Goal: Find specific page/section: Find specific page/section

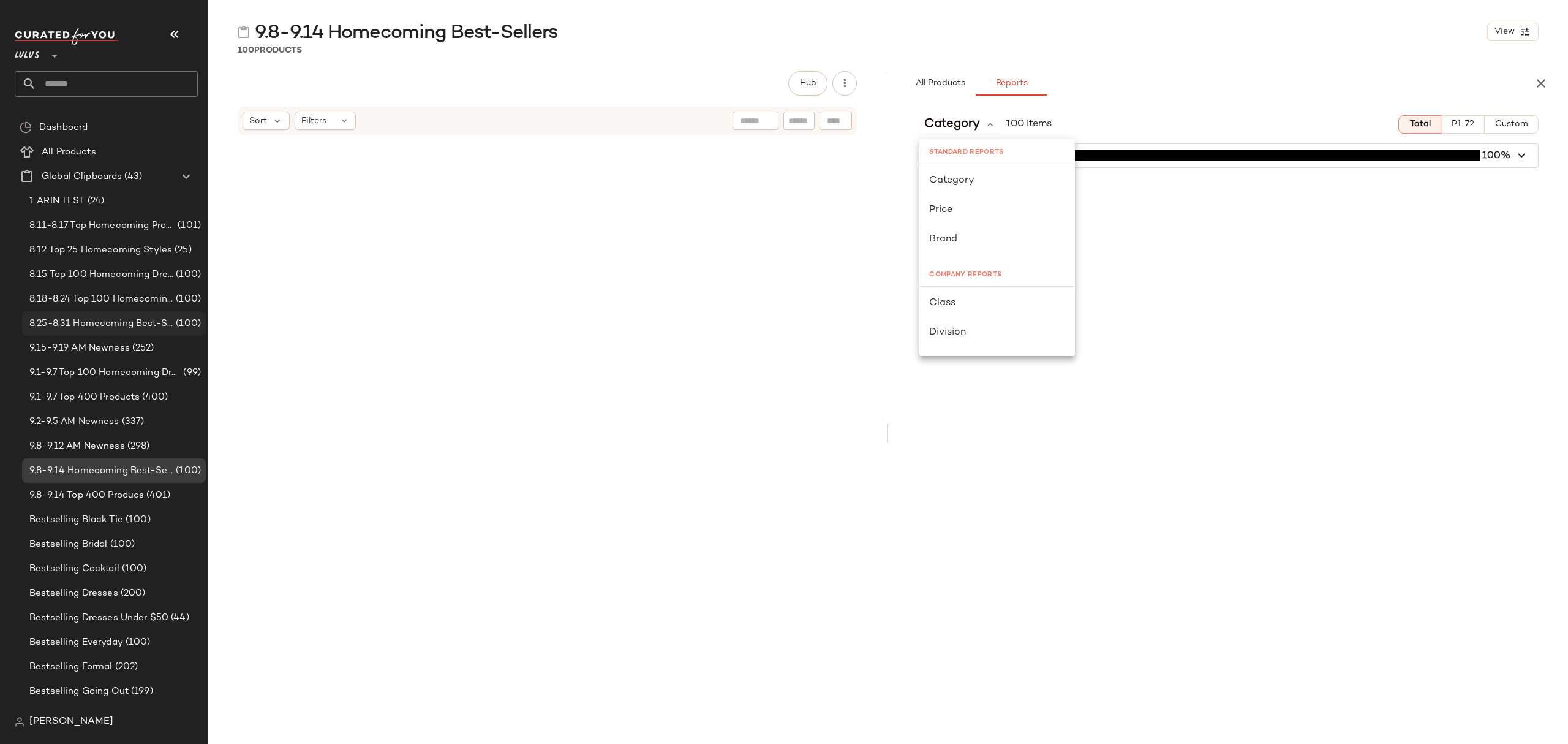
scroll to position [5311, 0]
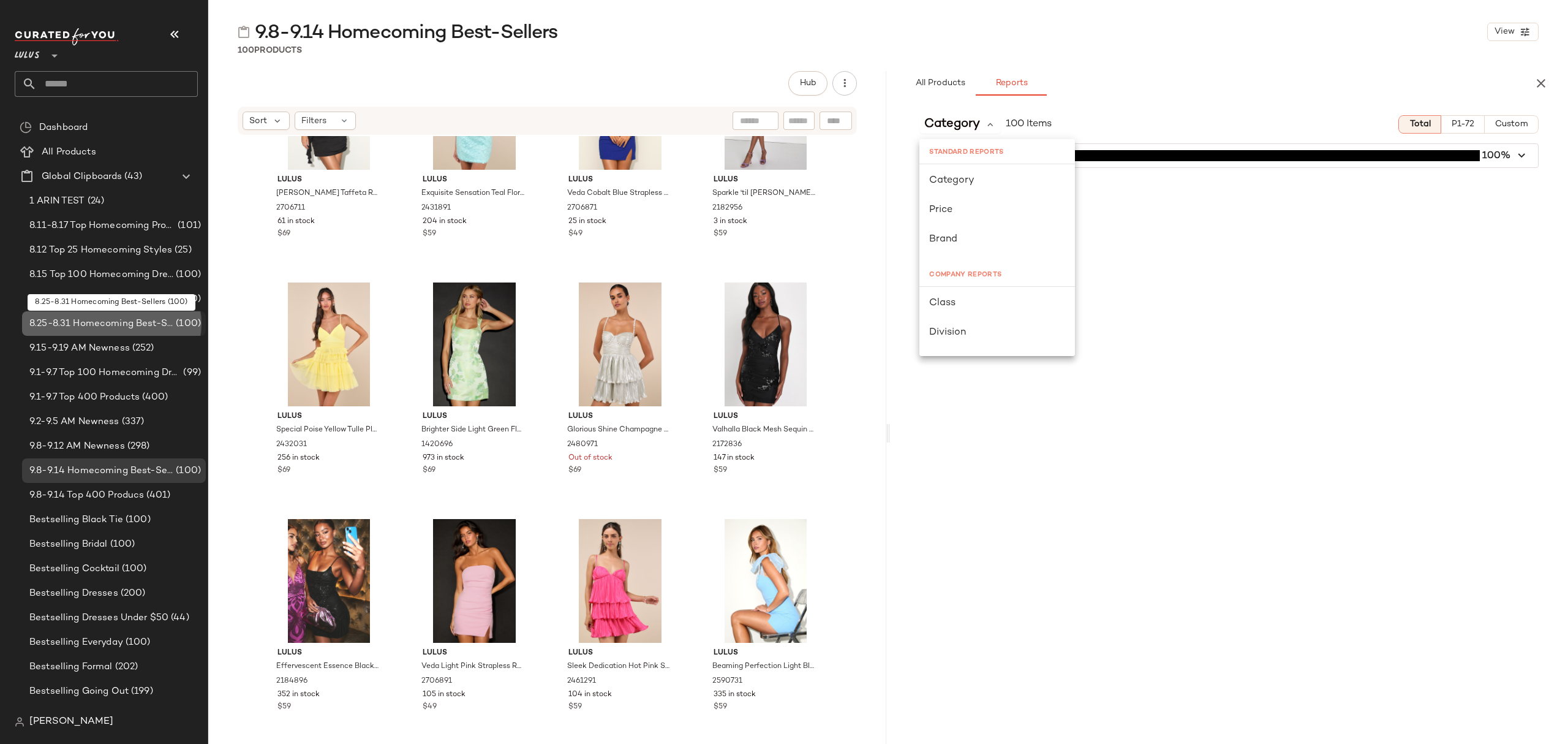
click at [130, 319] on span "8.25-8.31 Homecoming Best-Sellers" at bounding box center [101, 323] width 144 height 14
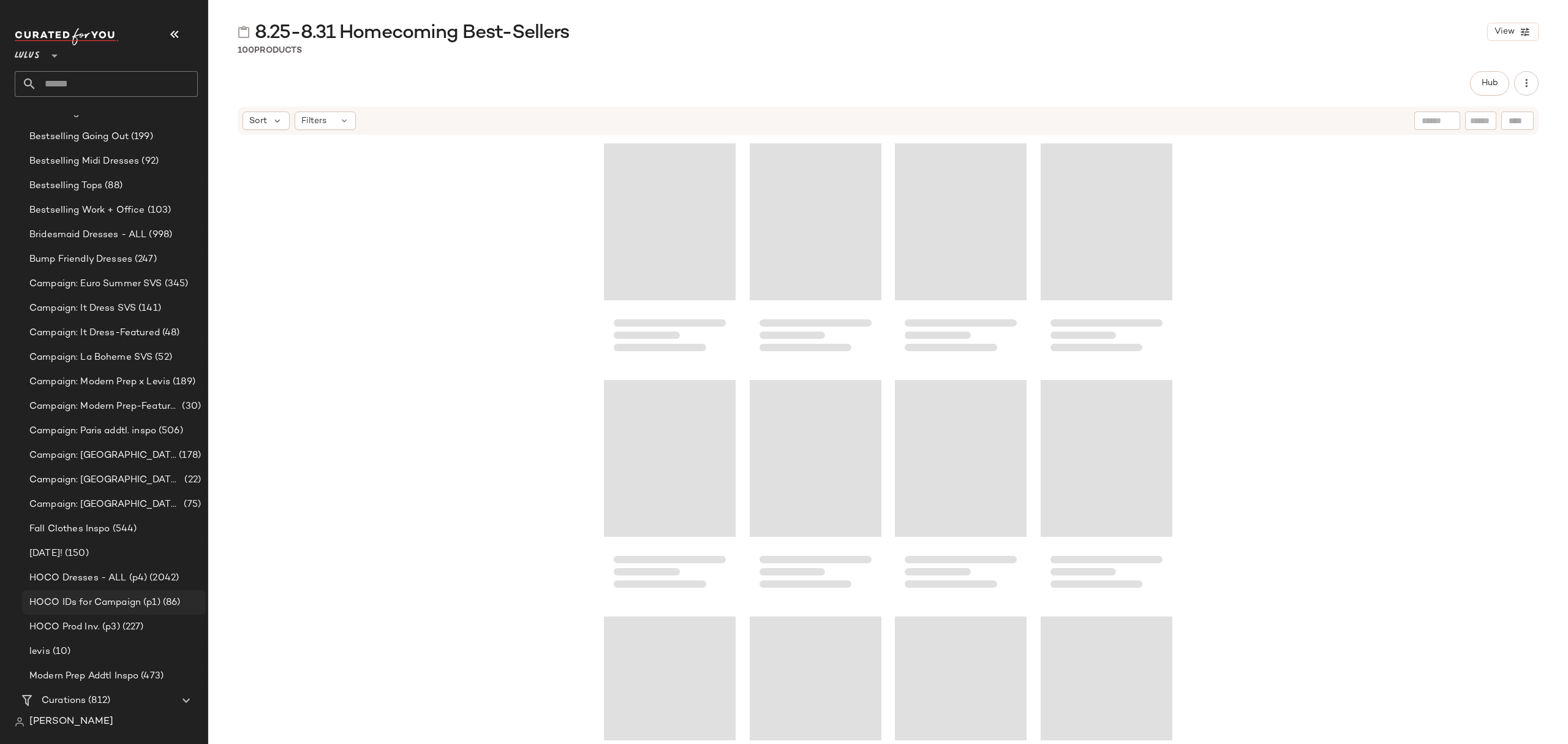
scroll to position [653, 0]
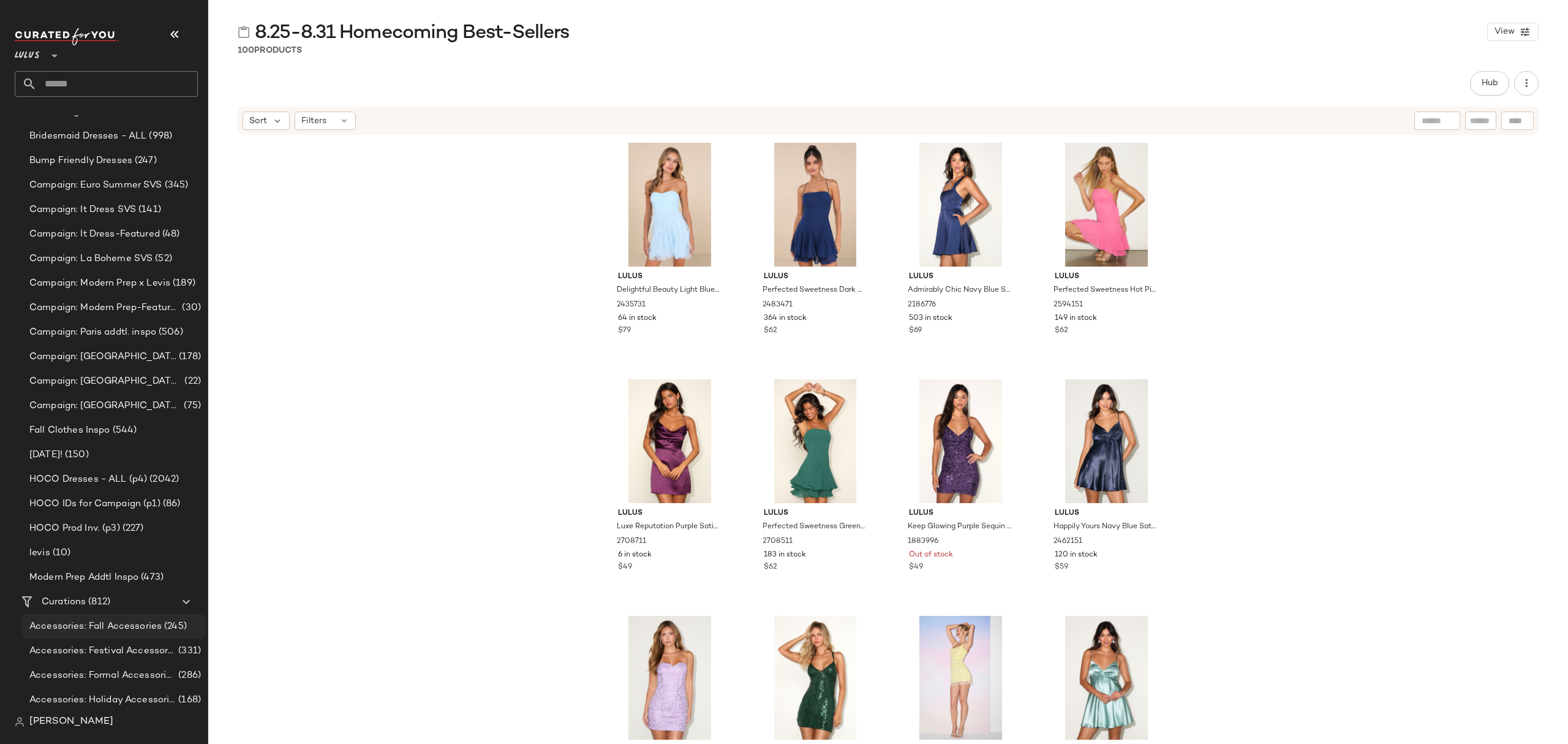
click at [120, 621] on span "Accessories: Fall Accessories" at bounding box center [96, 626] width 133 height 14
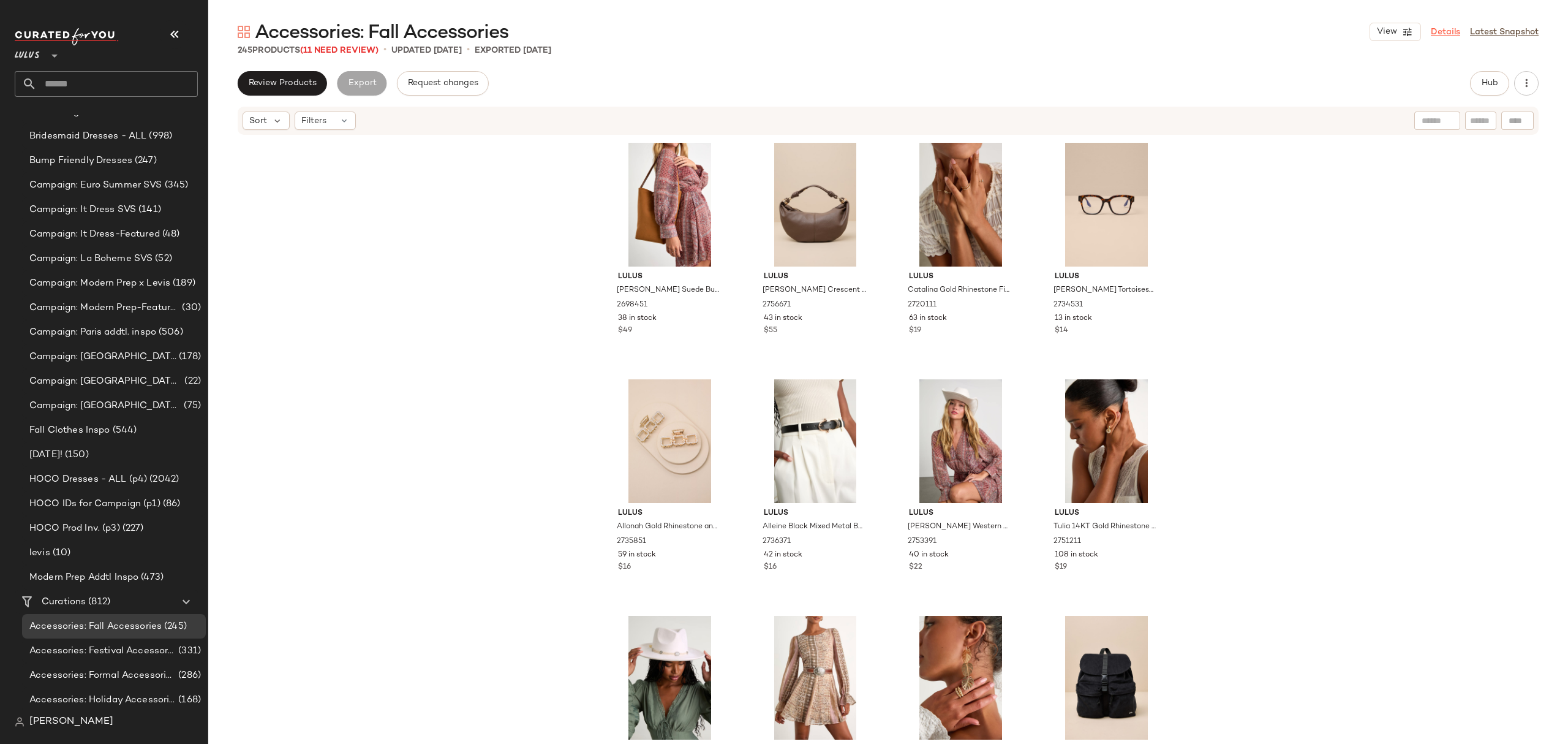
click at [1449, 33] on link "Details" at bounding box center [1445, 33] width 30 height 13
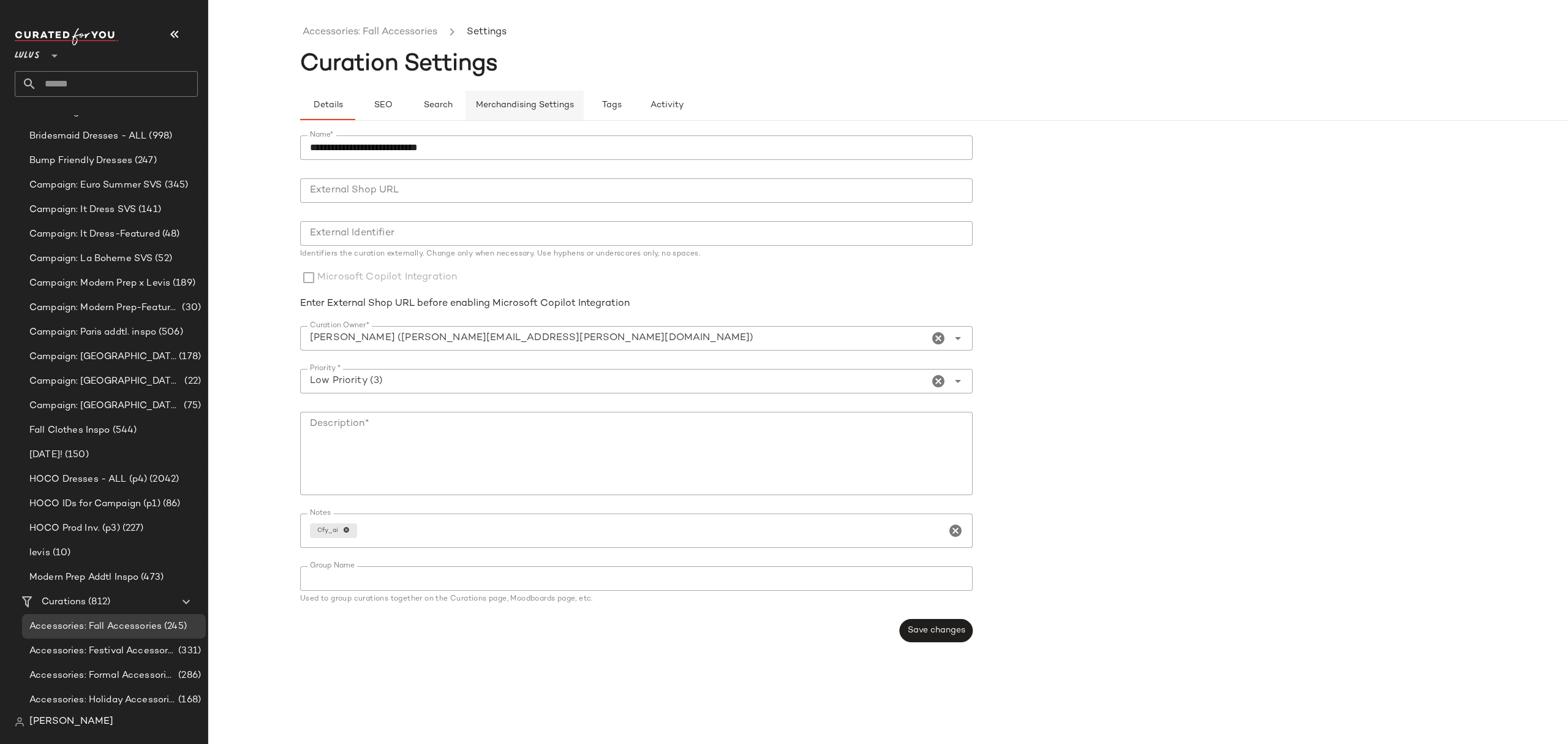
click at [530, 105] on span "Merchandising Settings" at bounding box center [525, 105] width 98 height 10
